Goal: Book appointment/travel/reservation

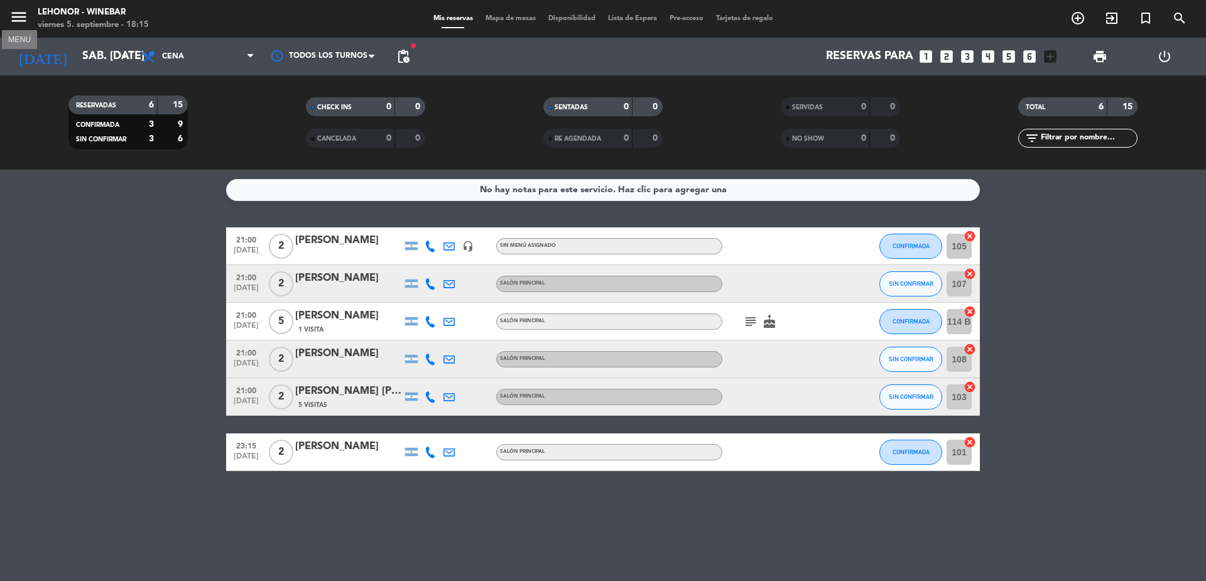
click at [21, 16] on icon "menu" at bounding box center [18, 17] width 19 height 19
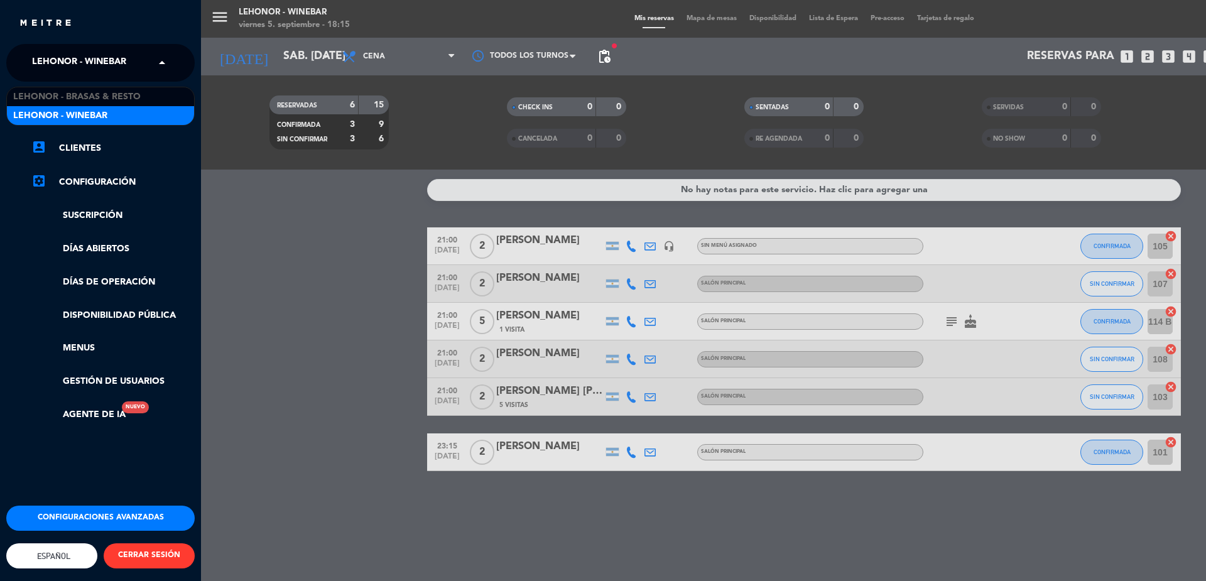
click at [122, 55] on span "Lehonor - Winebar" at bounding box center [79, 63] width 94 height 26
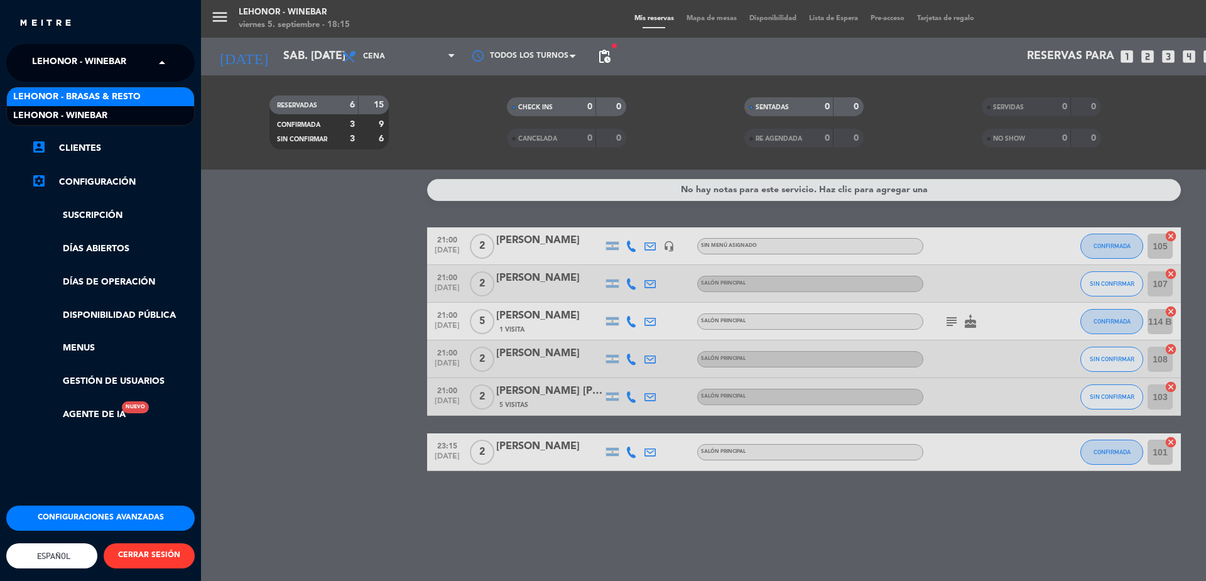
click at [152, 101] on div "Lehonor - Brasas & Resto" at bounding box center [100, 96] width 187 height 19
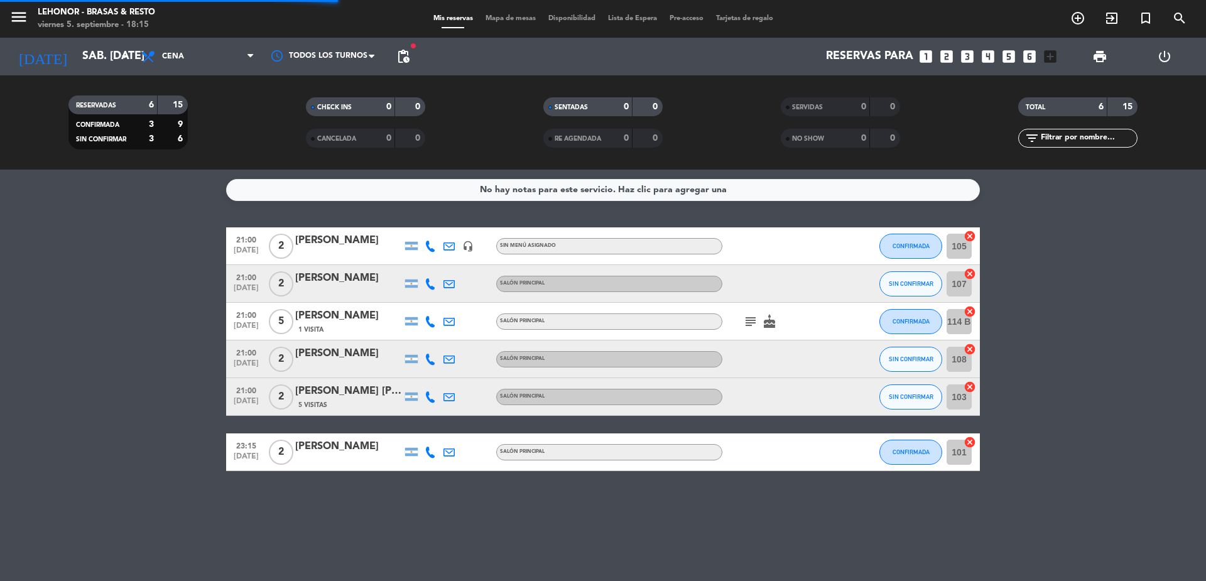
click at [505, 22] on span "Mapa de mesas" at bounding box center [510, 18] width 63 height 7
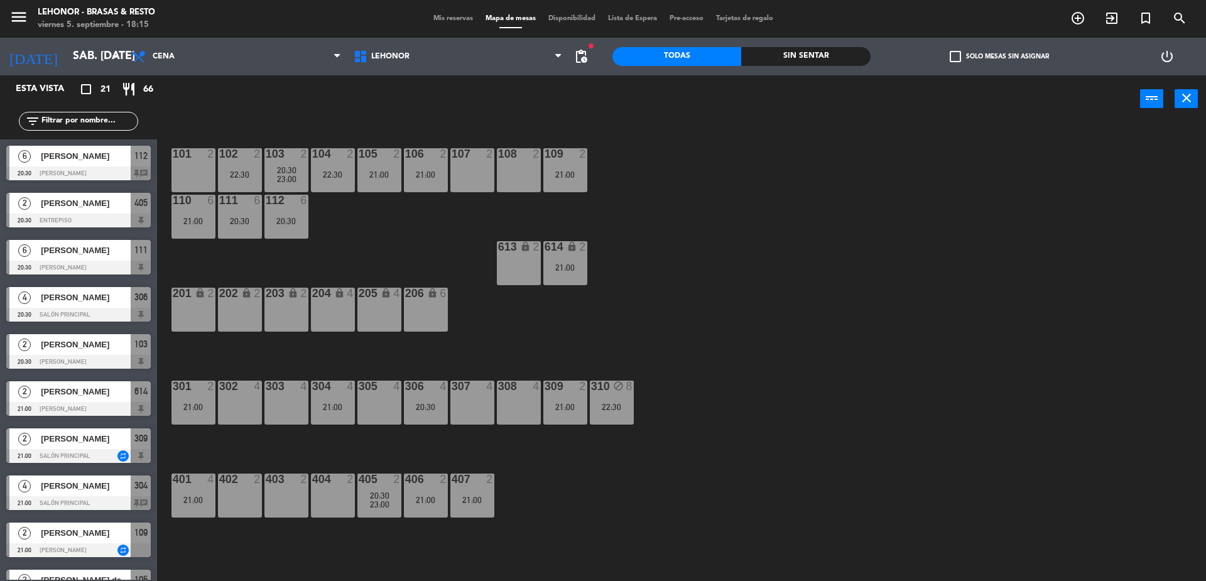
click at [466, 175] on div "107 2" at bounding box center [472, 170] width 44 height 44
click at [612, 92] on button "[GEOGRAPHIC_DATA]" at bounding box center [609, 98] width 75 height 25
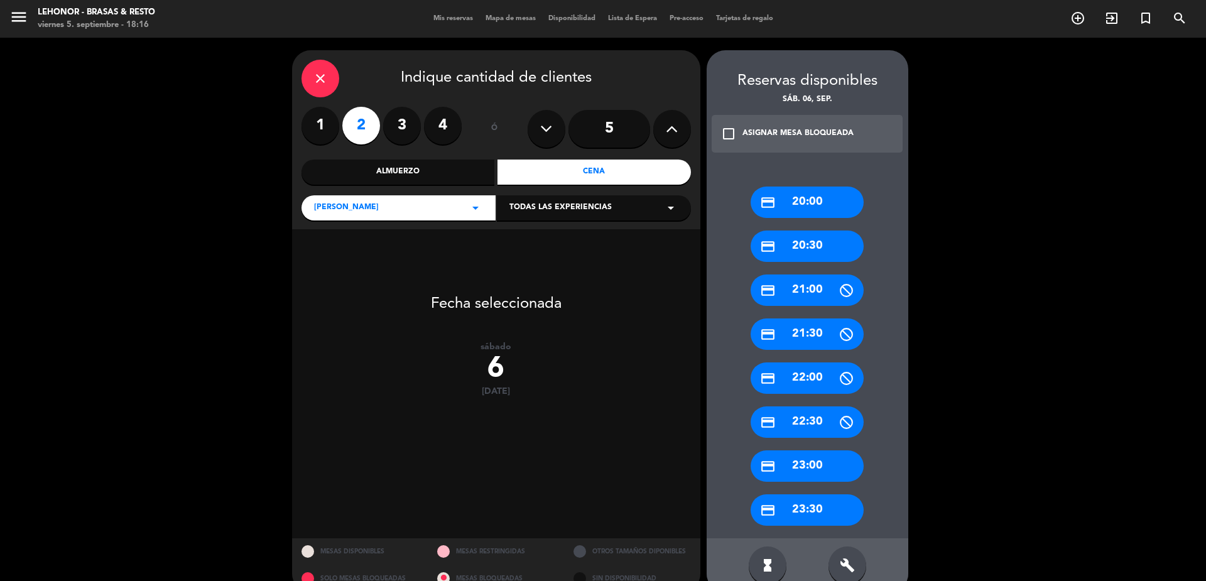
click at [808, 246] on div "credit_card 20:30" at bounding box center [807, 246] width 113 height 31
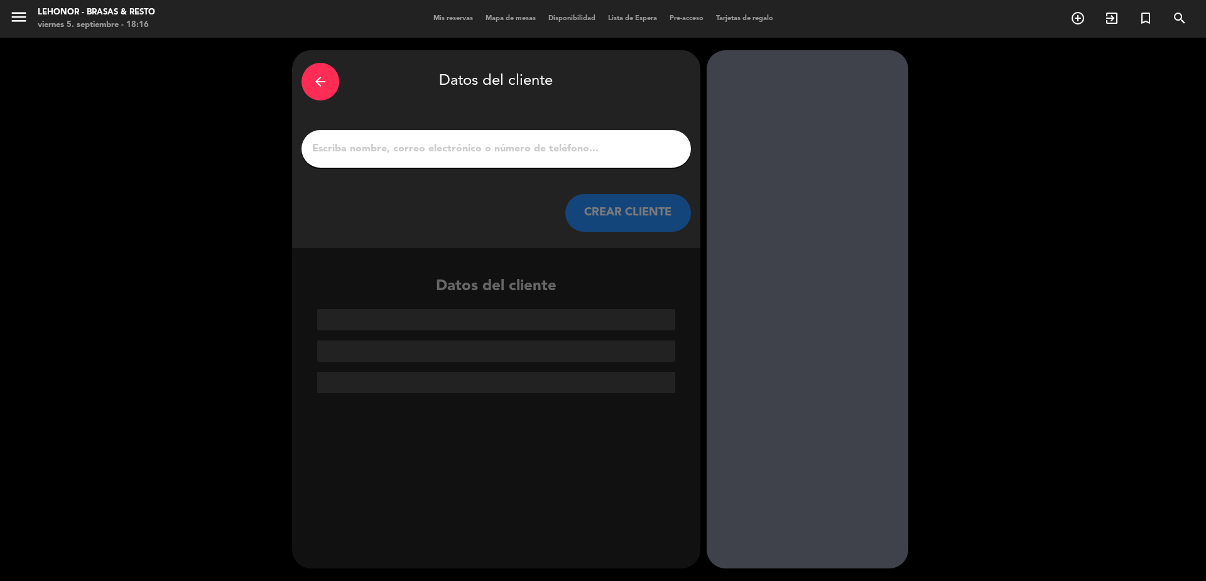
click at [506, 150] on input "1" at bounding box center [496, 149] width 371 height 18
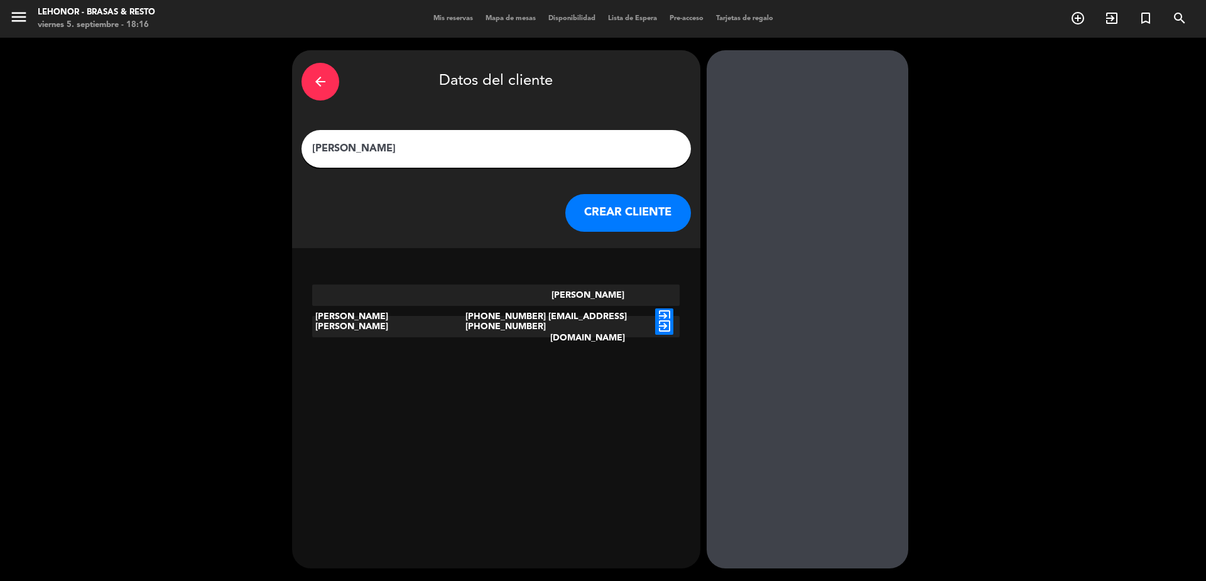
click at [406, 142] on input "[PERSON_NAME]" at bounding box center [496, 149] width 371 height 18
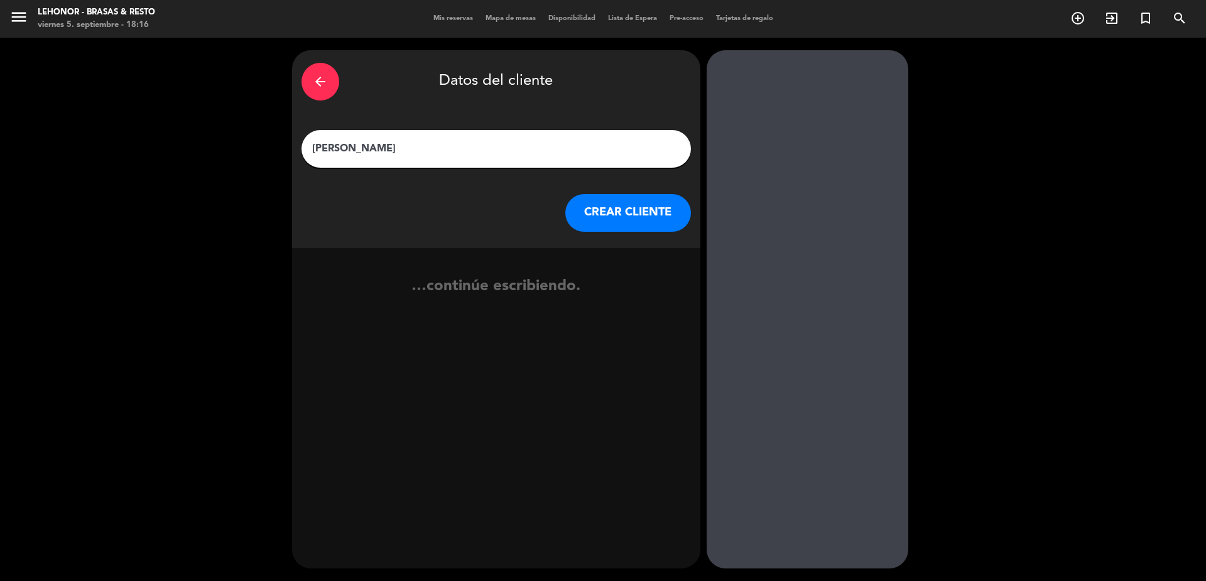
type input "[PERSON_NAME]"
click at [642, 207] on button "CREAR CLIENTE" at bounding box center [628, 213] width 126 height 38
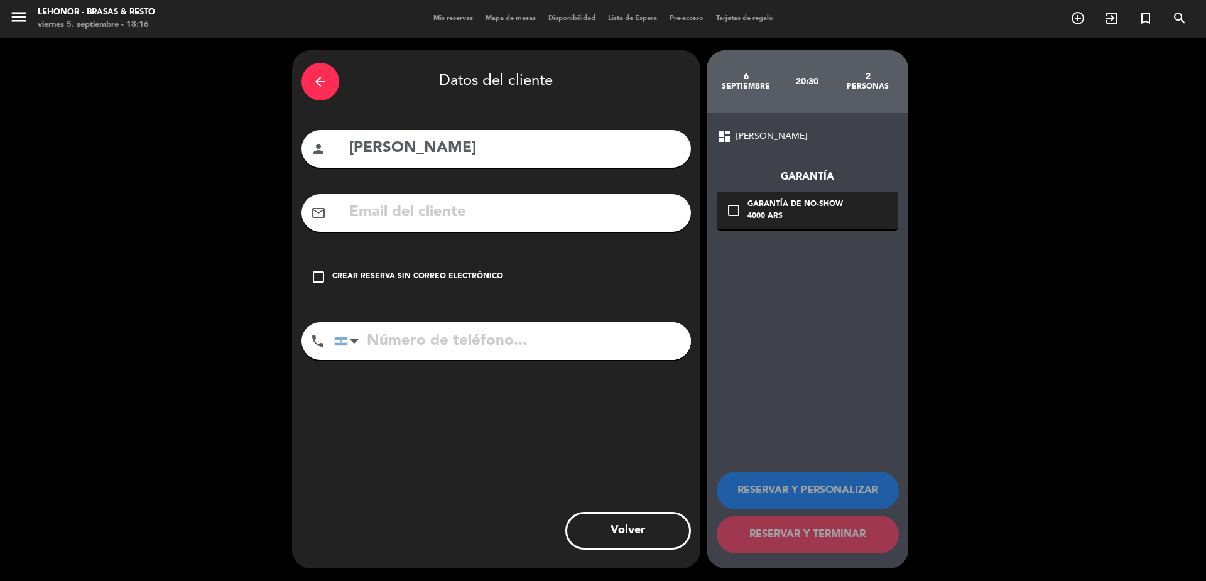
click at [510, 208] on input "text" at bounding box center [515, 213] width 334 height 26
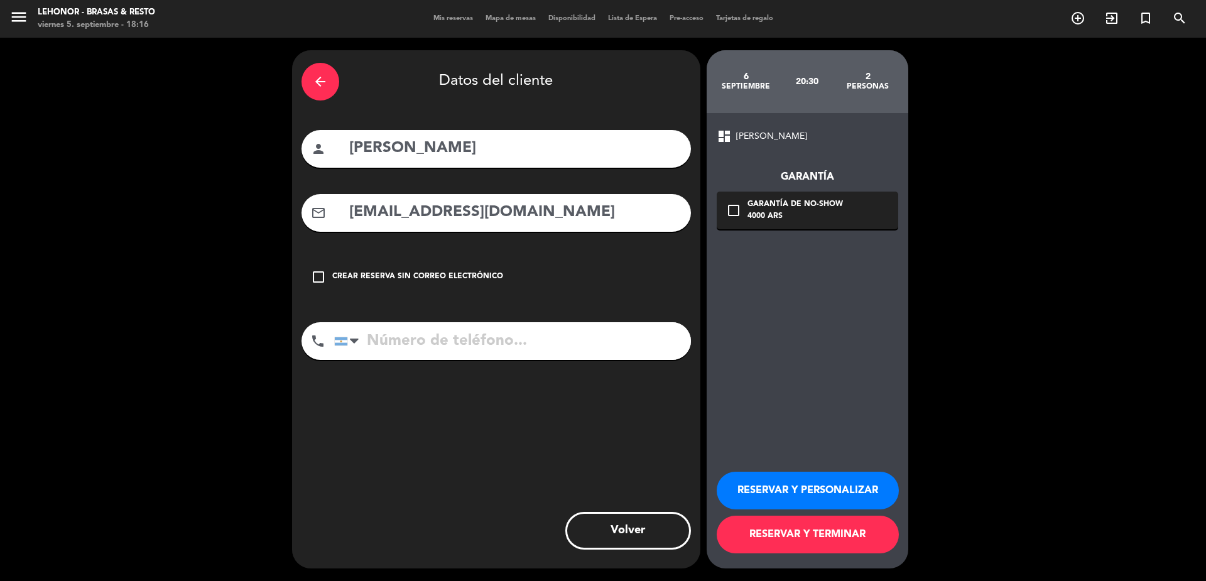
type input "[EMAIL_ADDRESS][DOMAIN_NAME]"
click at [499, 347] on input "tel" at bounding box center [512, 341] width 357 height 38
type input "3413647999"
click at [730, 206] on icon "check_box_outline_blank" at bounding box center [733, 210] width 15 height 15
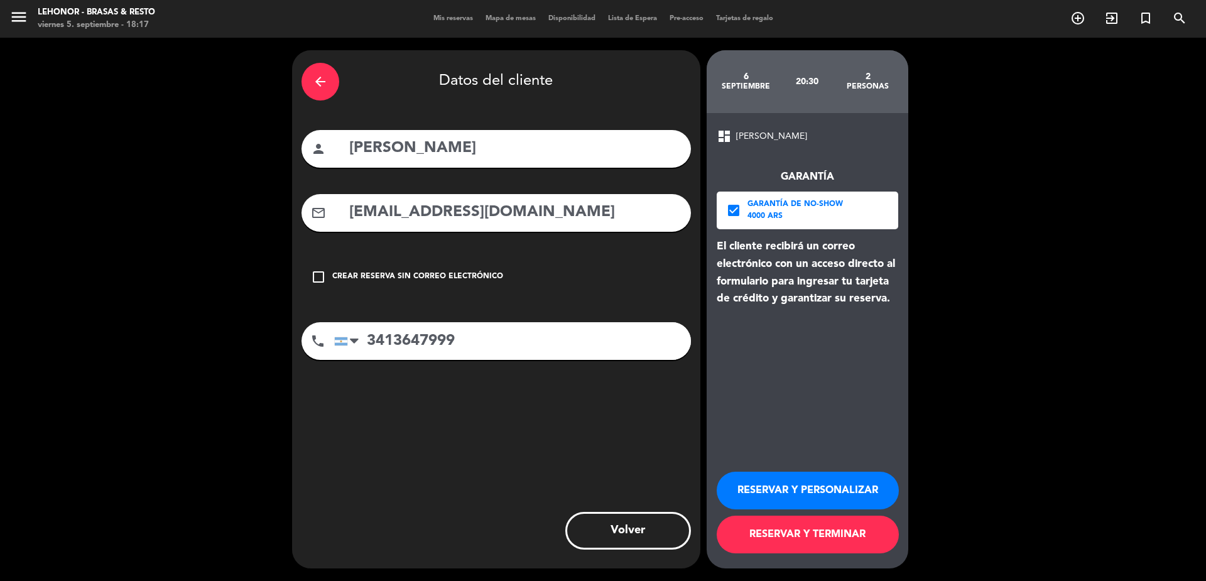
drag, startPoint x: 522, startPoint y: 219, endPoint x: 323, endPoint y: 219, distance: 198.5
click at [323, 219] on div "mail_outline [EMAIL_ADDRESS][DOMAIN_NAME]" at bounding box center [496, 213] width 389 height 38
click at [323, 80] on icon "arrow_back" at bounding box center [320, 81] width 15 height 15
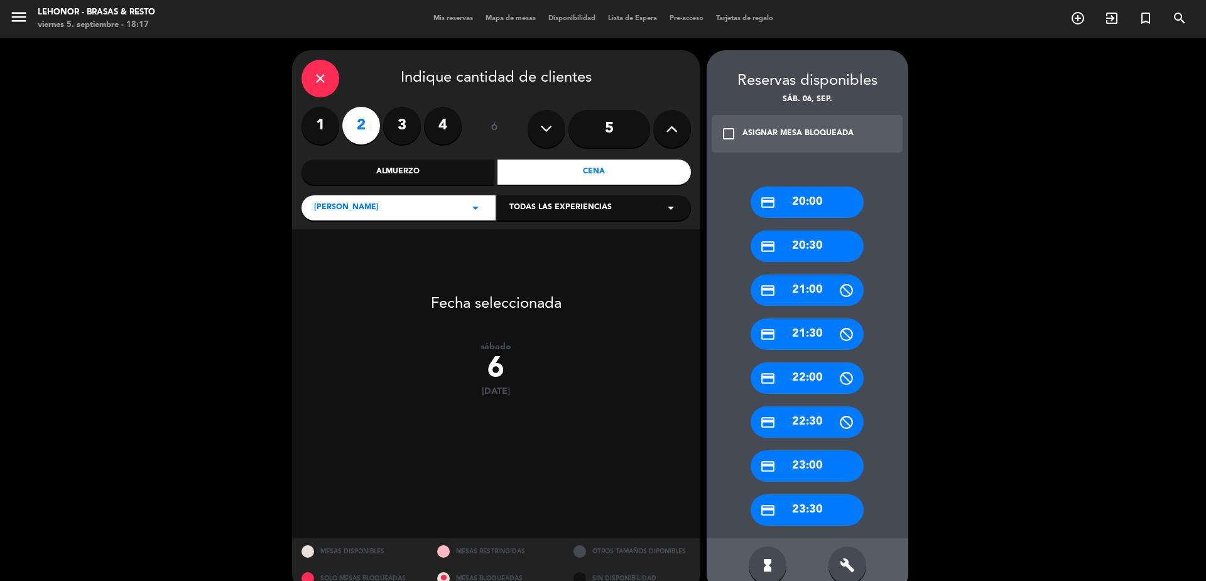
click at [501, 364] on div "6" at bounding box center [496, 369] width 408 height 34
click at [325, 79] on icon "close" at bounding box center [320, 78] width 15 height 15
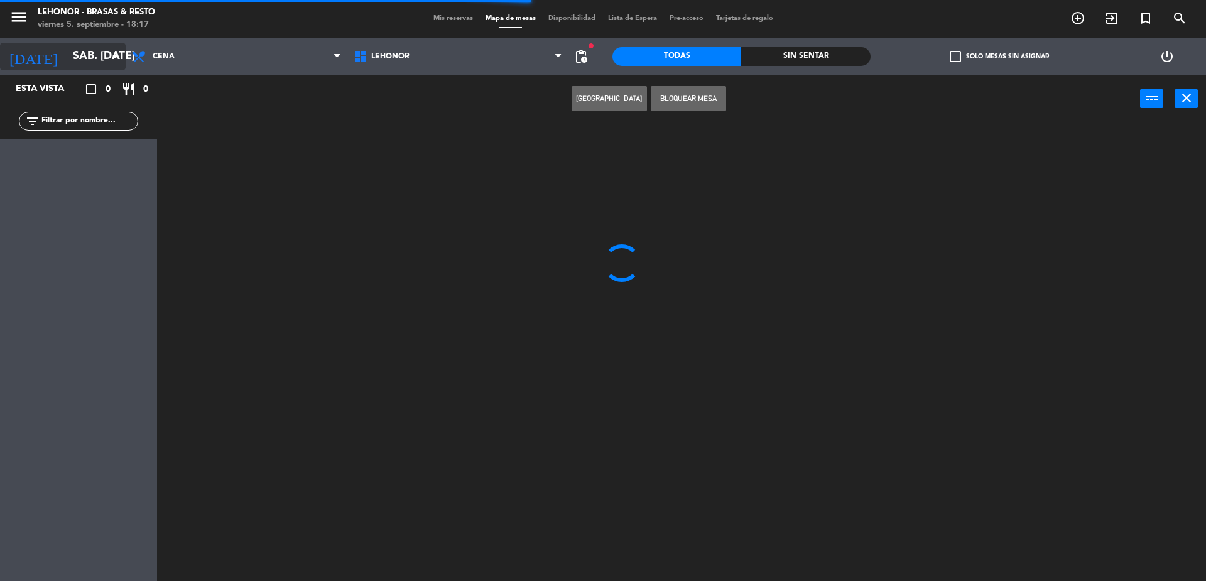
click at [67, 52] on input "sáb. [DATE]" at bounding box center [140, 56] width 146 height 25
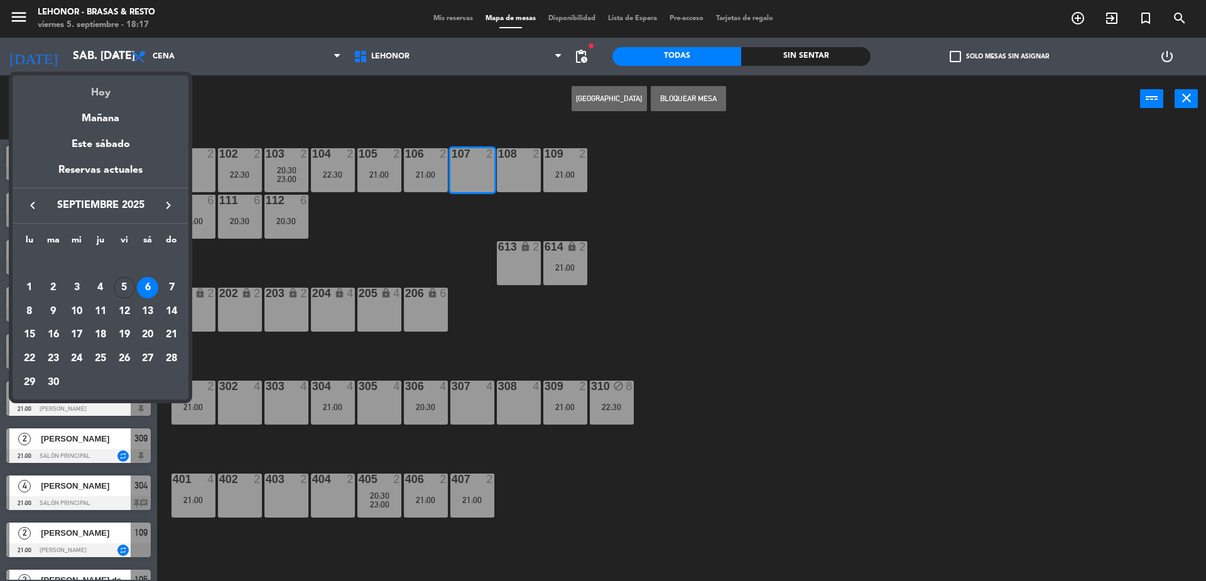
click at [104, 94] on div "Hoy" at bounding box center [101, 88] width 176 height 26
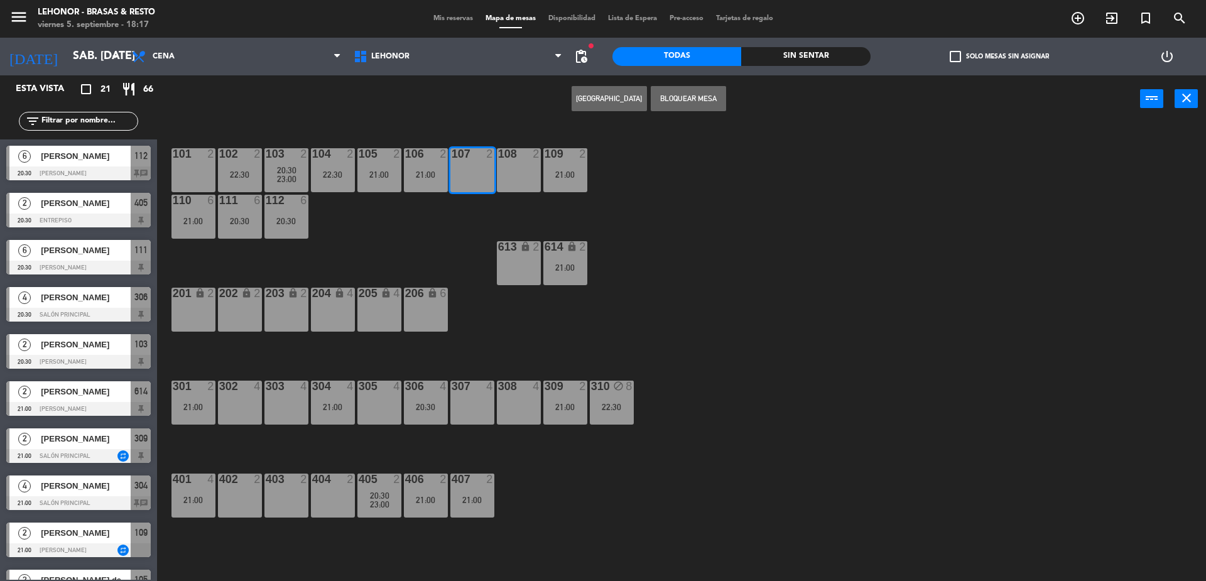
type input "vie. [DATE]"
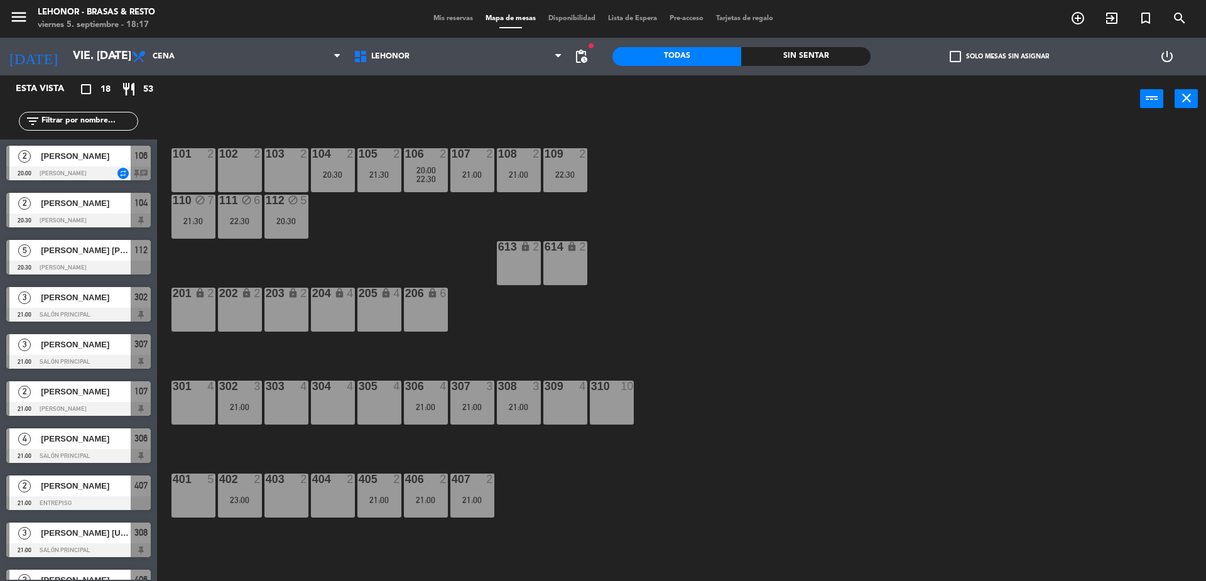
click at [283, 146] on div "101 2 102 2 103 2 104 2 20:30 105 2 21:30 106 2 20:00 22:30 107 2 21:00 108 2 2…" at bounding box center [687, 355] width 1037 height 459
click at [288, 154] on div at bounding box center [286, 153] width 21 height 11
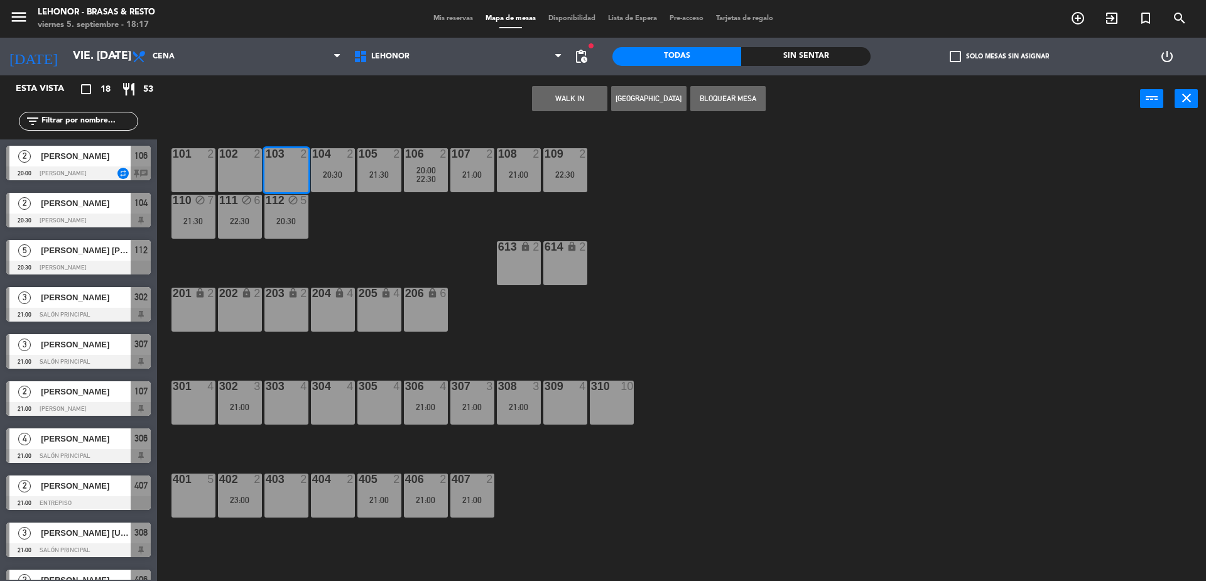
click at [650, 101] on button "[GEOGRAPHIC_DATA]" at bounding box center [648, 98] width 75 height 25
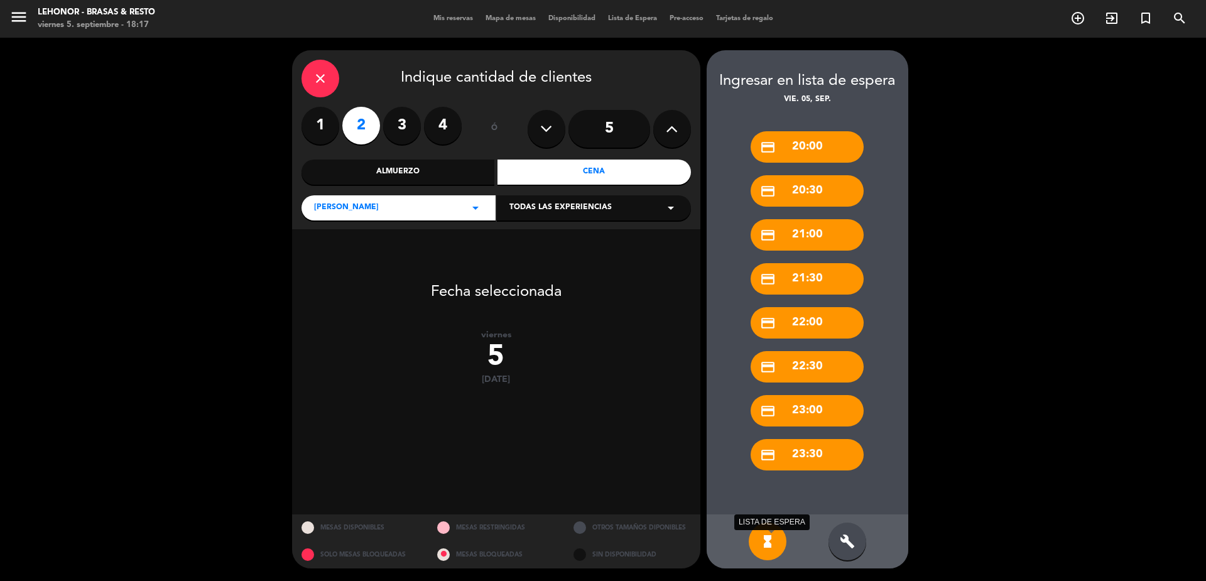
click at [765, 535] on icon "hourglass_full" at bounding box center [767, 541] width 15 height 15
click at [842, 543] on icon "build" at bounding box center [847, 541] width 15 height 15
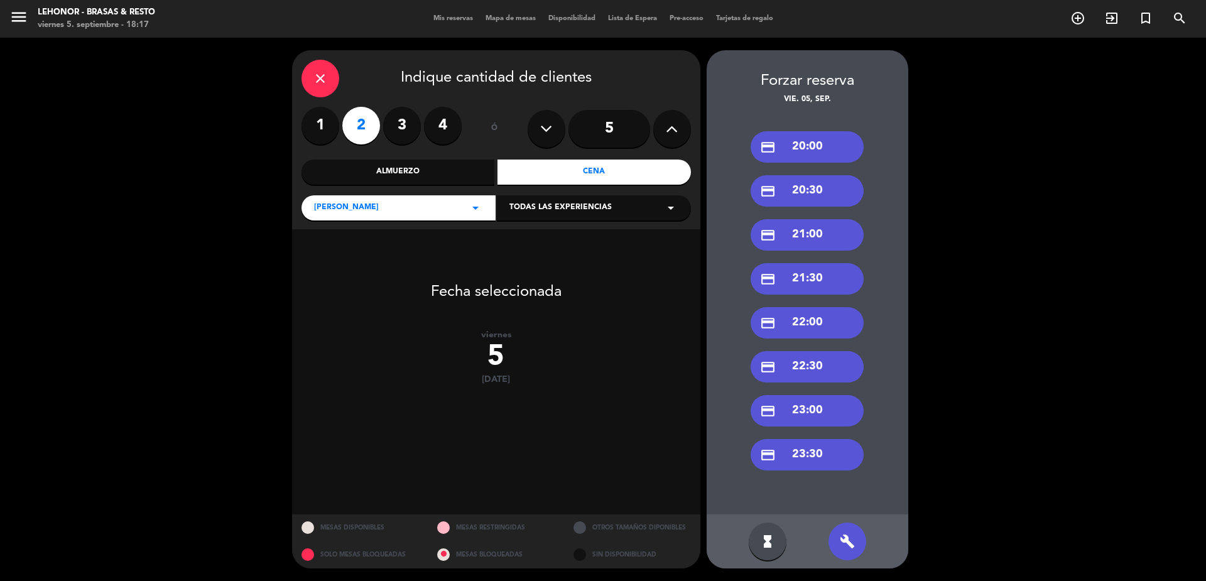
click at [796, 188] on div "credit_card 20:30" at bounding box center [807, 190] width 113 height 31
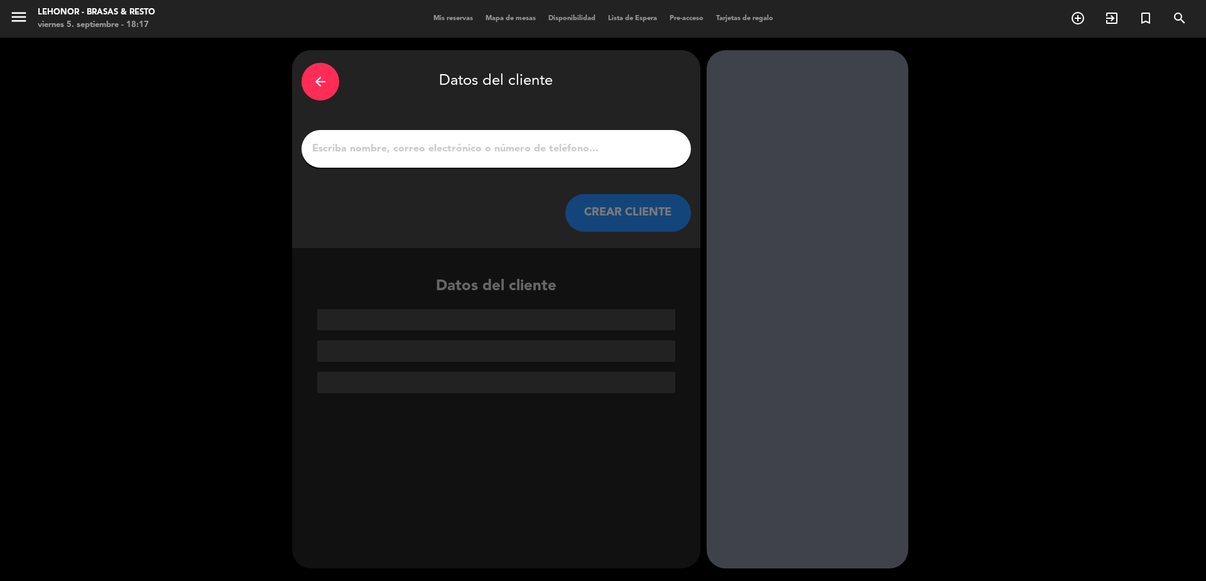
click at [344, 141] on input "1" at bounding box center [496, 149] width 371 height 18
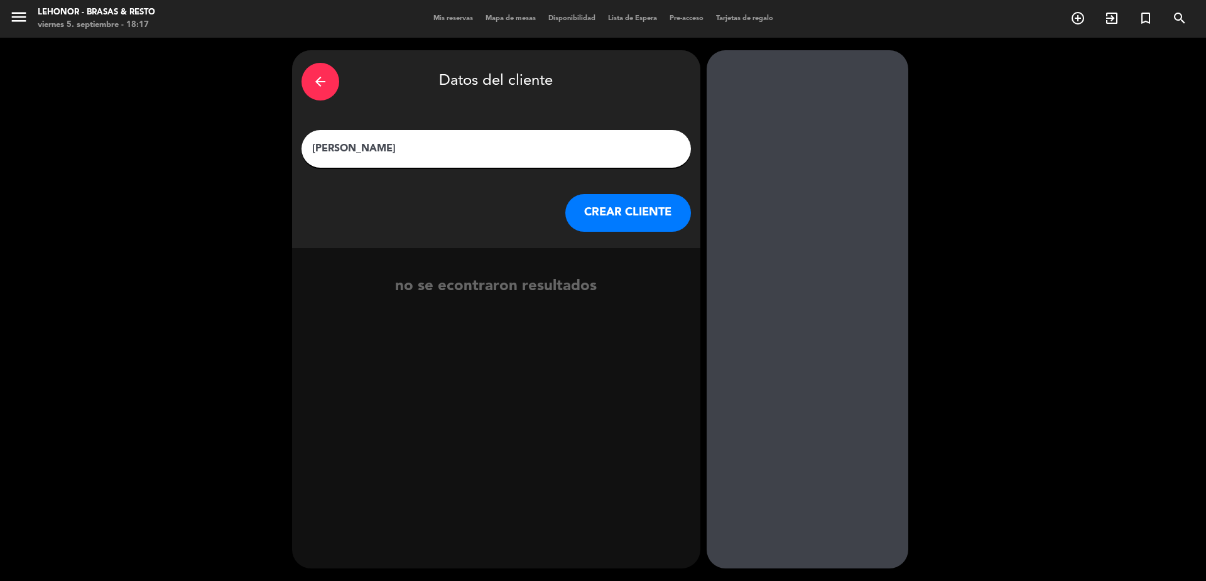
type input "[PERSON_NAME]"
click at [633, 207] on button "CREAR CLIENTE" at bounding box center [628, 213] width 126 height 38
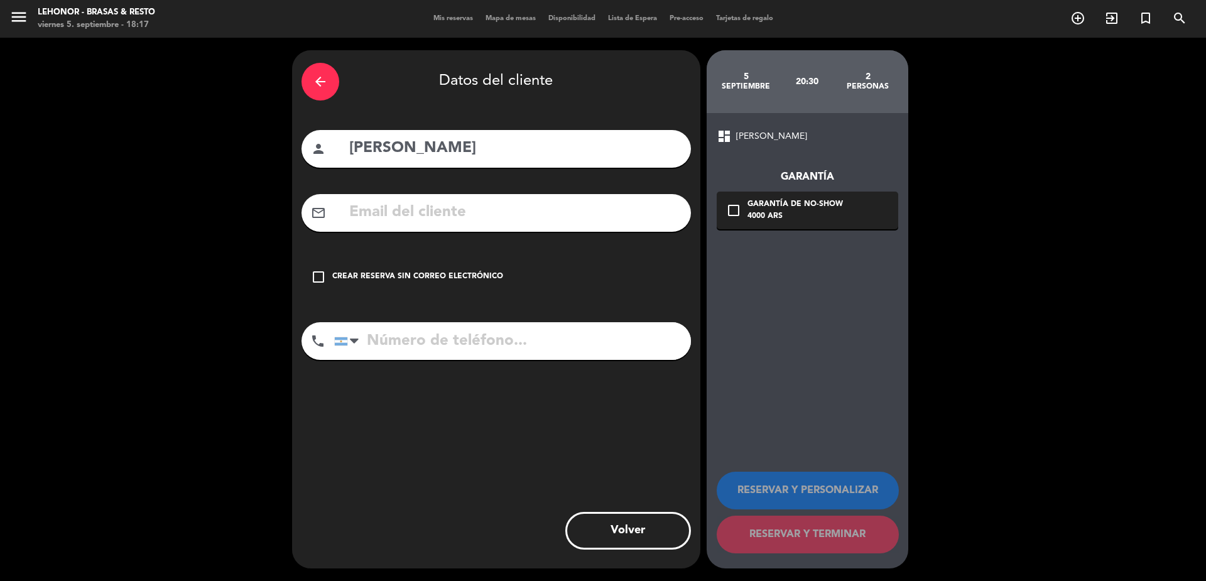
click at [425, 207] on input "text" at bounding box center [515, 213] width 334 height 26
paste input "[EMAIL_ADDRESS][DOMAIN_NAME]"
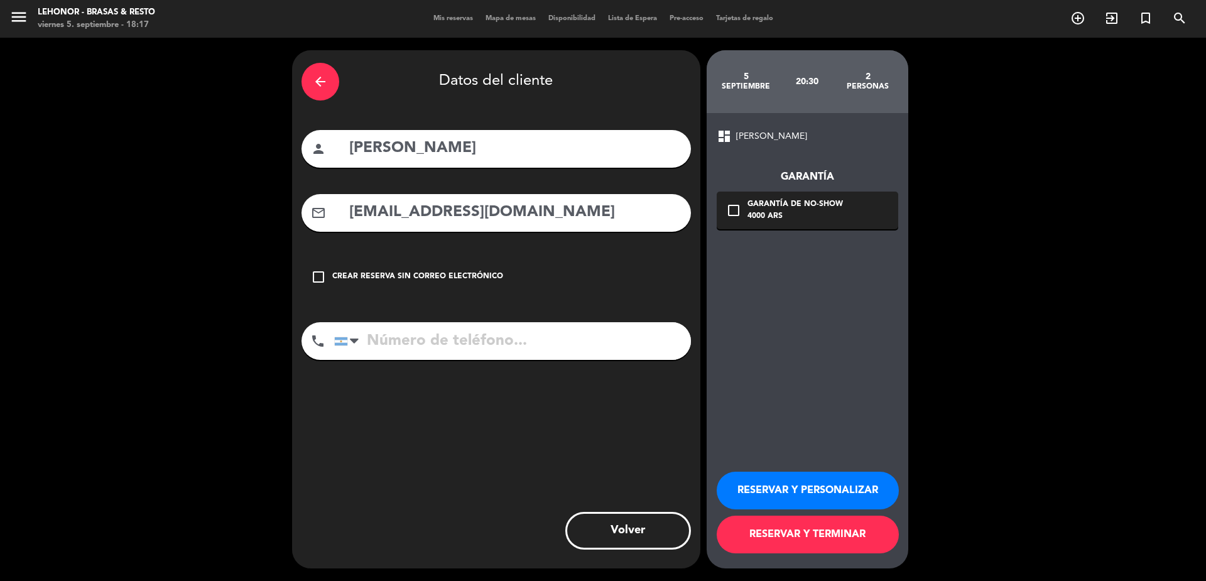
type input "[EMAIL_ADDRESS][DOMAIN_NAME]"
click at [437, 349] on input "tel" at bounding box center [512, 341] width 357 height 38
type input "3413647999"
click at [732, 204] on icon "check_box_outline_blank" at bounding box center [733, 210] width 15 height 15
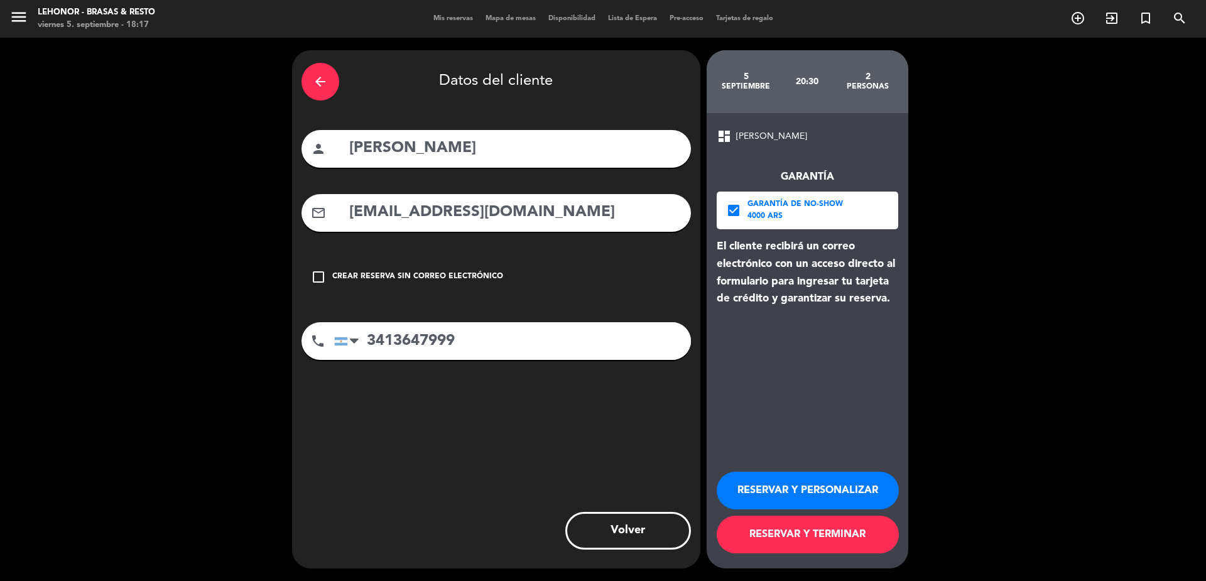
click at [750, 534] on button "RESERVAR Y TERMINAR" at bounding box center [808, 535] width 182 height 38
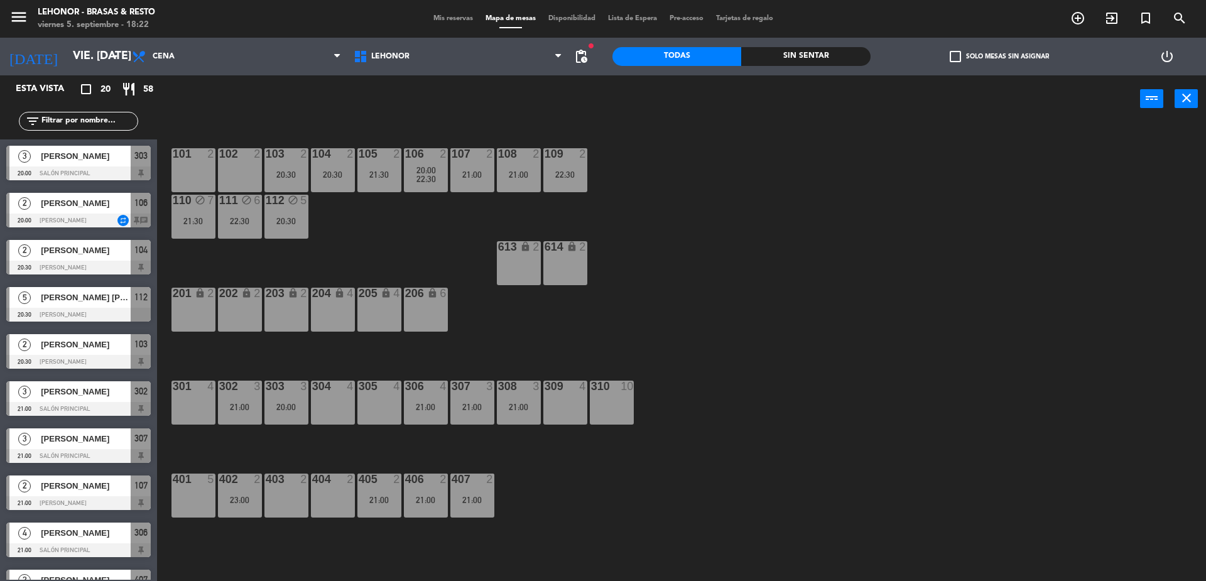
click at [82, 123] on input "text" at bounding box center [88, 121] width 97 height 14
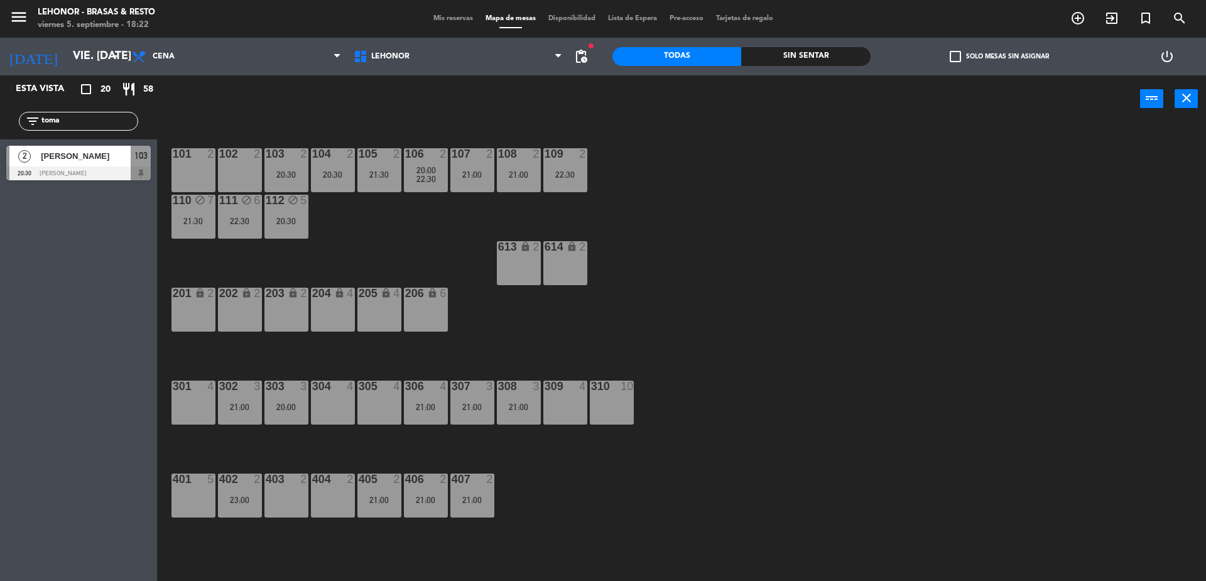
type input "toma"
